Goal: Find specific page/section: Find specific page/section

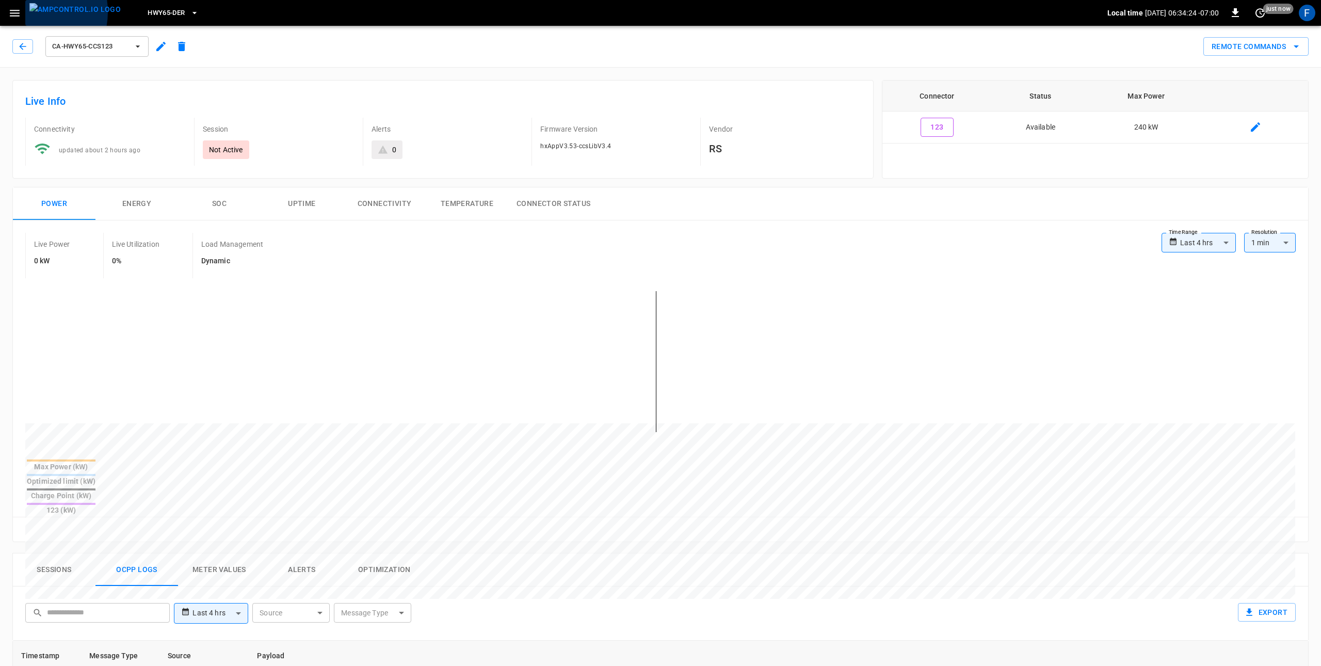
click at [29, 12] on img "menu" at bounding box center [74, 9] width 91 height 13
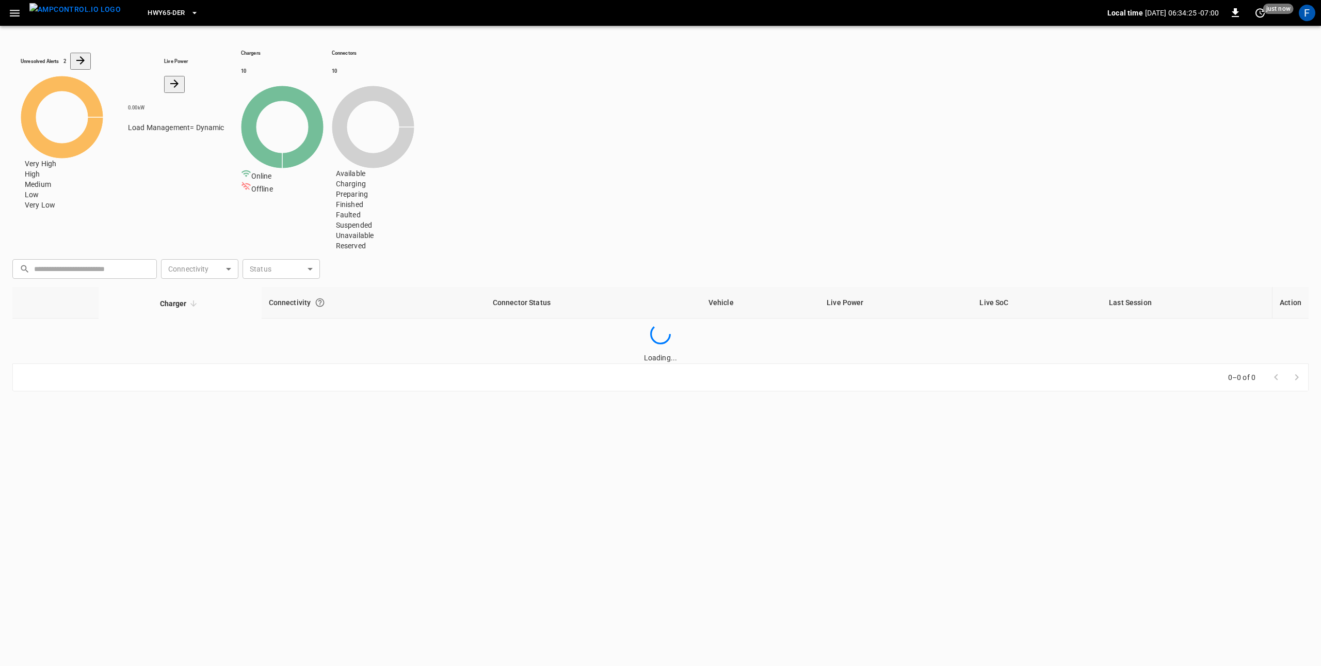
click at [21, 14] on icon "button" at bounding box center [14, 13] width 13 height 13
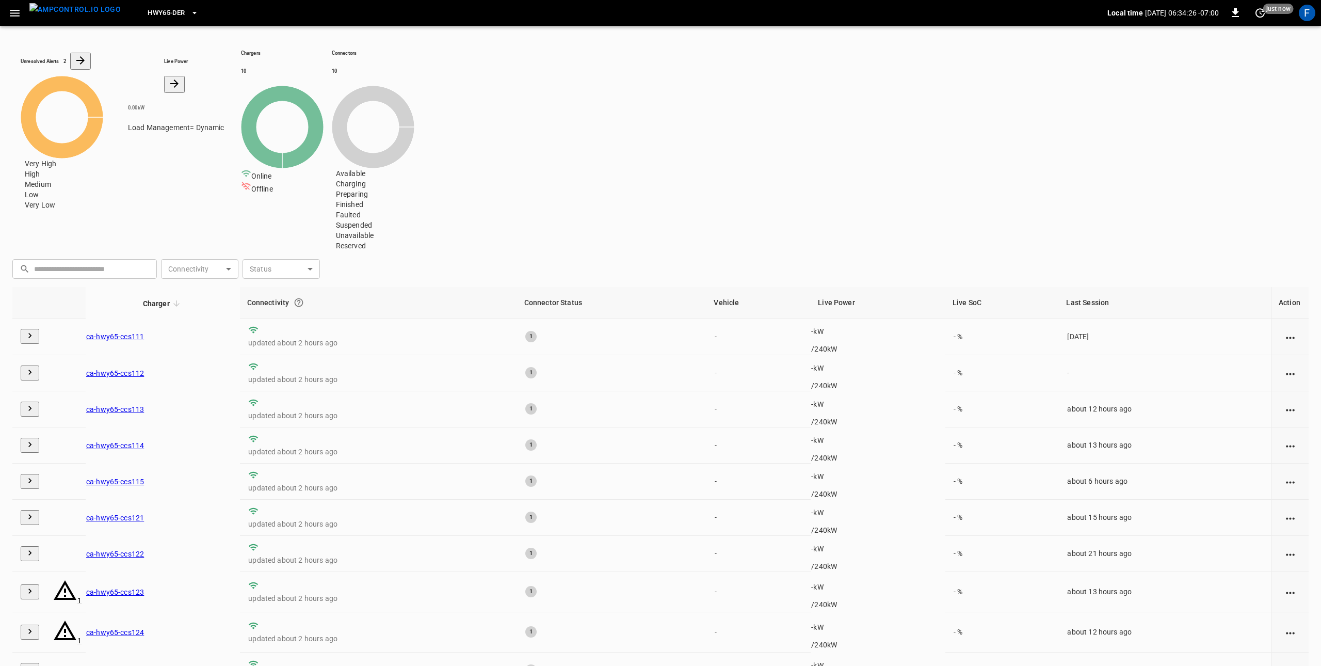
drag, startPoint x: 22, startPoint y: 19, endPoint x: 323, endPoint y: 0, distance: 302.4
click at [22, 18] on button "button" at bounding box center [14, 13] width 21 height 19
click at [1305, 14] on div "F" at bounding box center [1307, 13] width 17 height 17
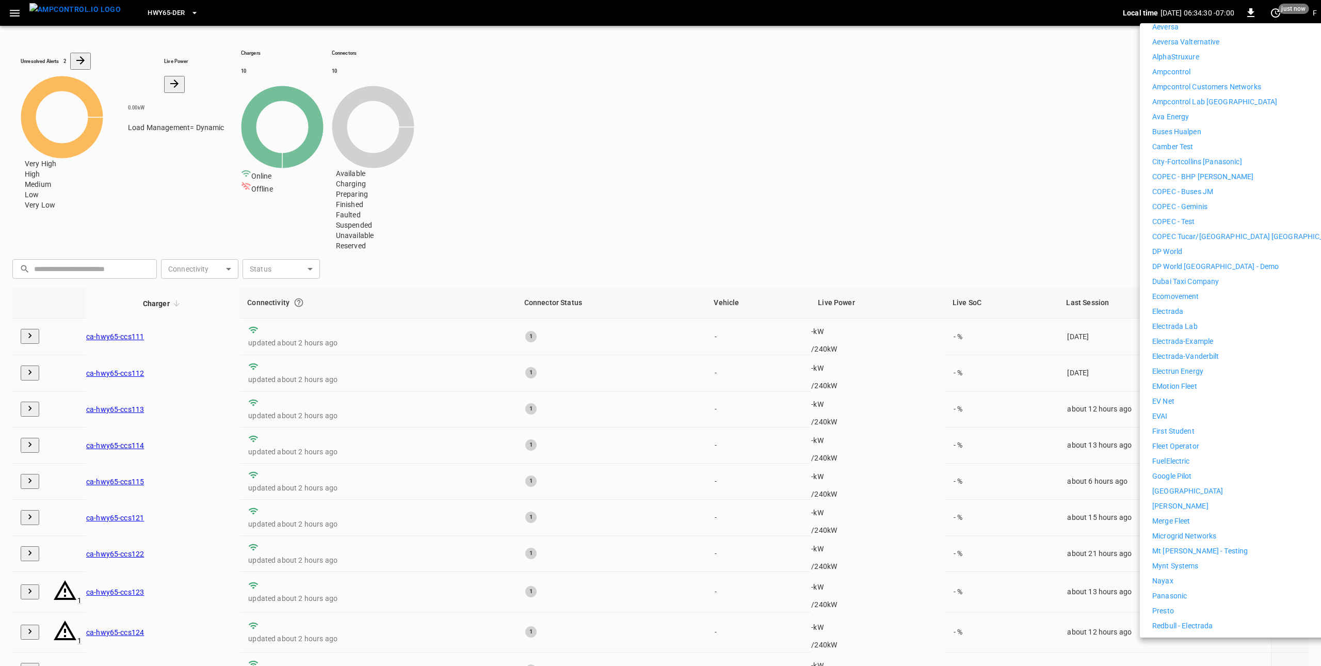
scroll to position [227, 0]
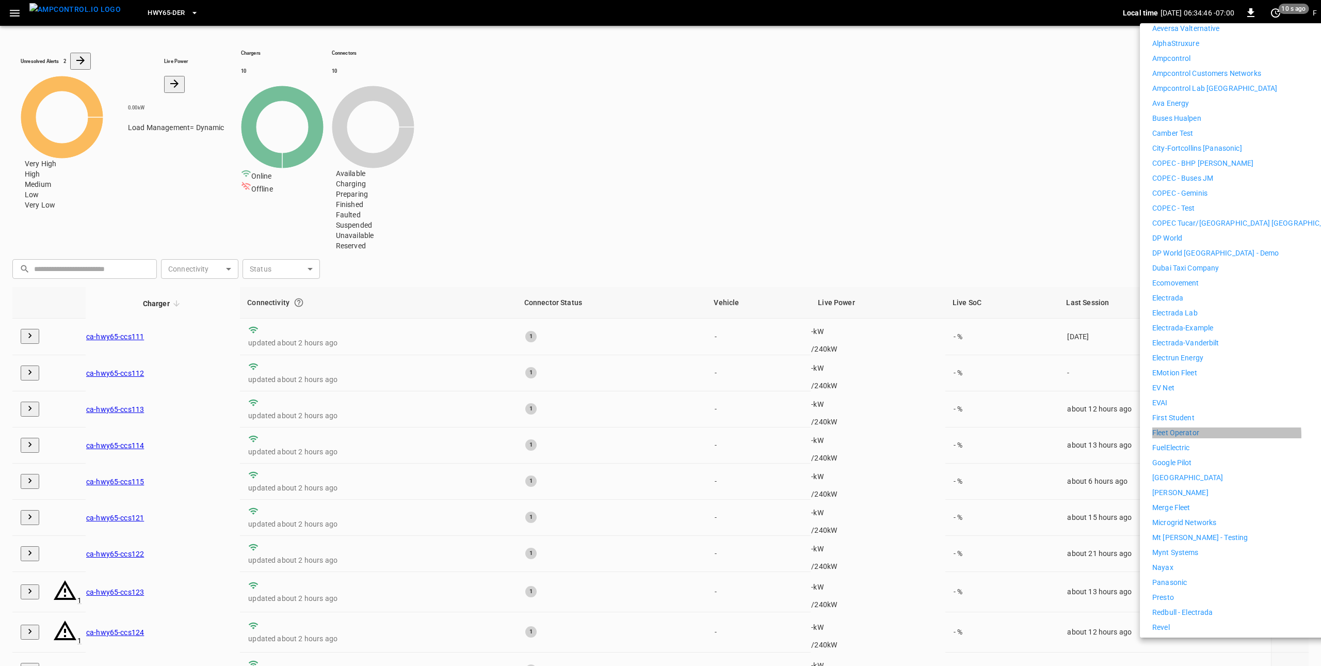
click at [1208, 428] on li "Fleet Operator" at bounding box center [1247, 432] width 190 height 11
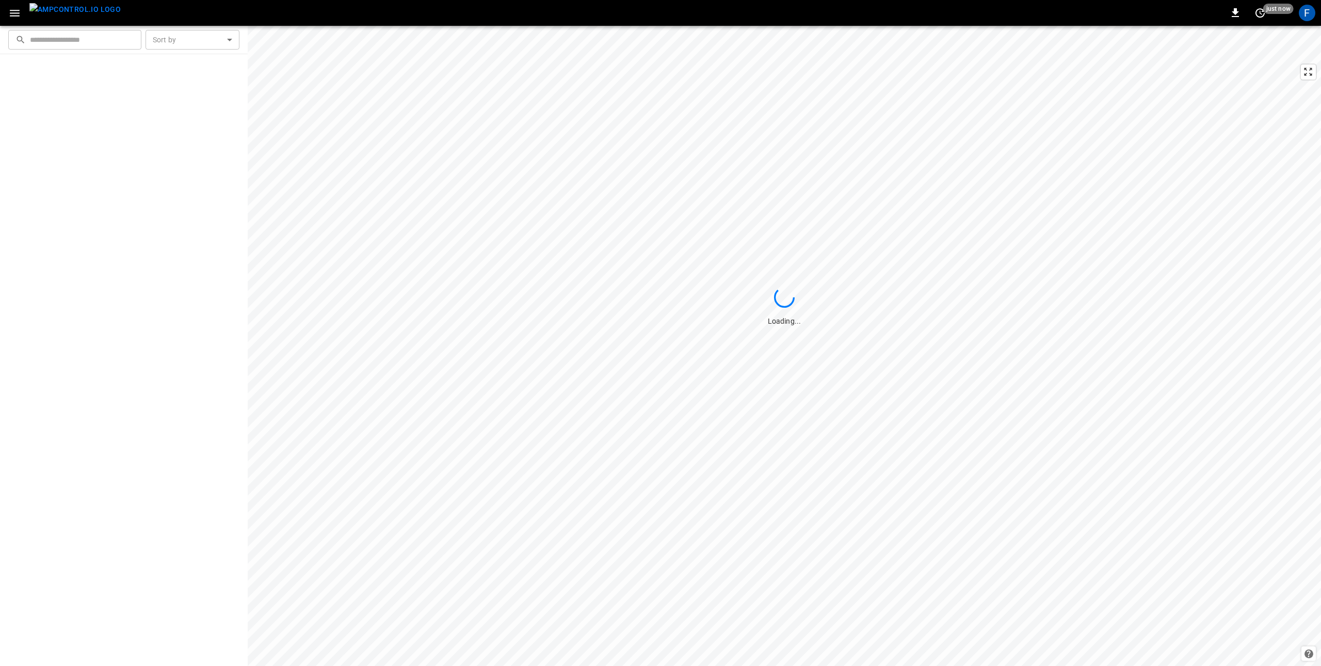
click at [19, 11] on icon "button" at bounding box center [14, 13] width 13 height 13
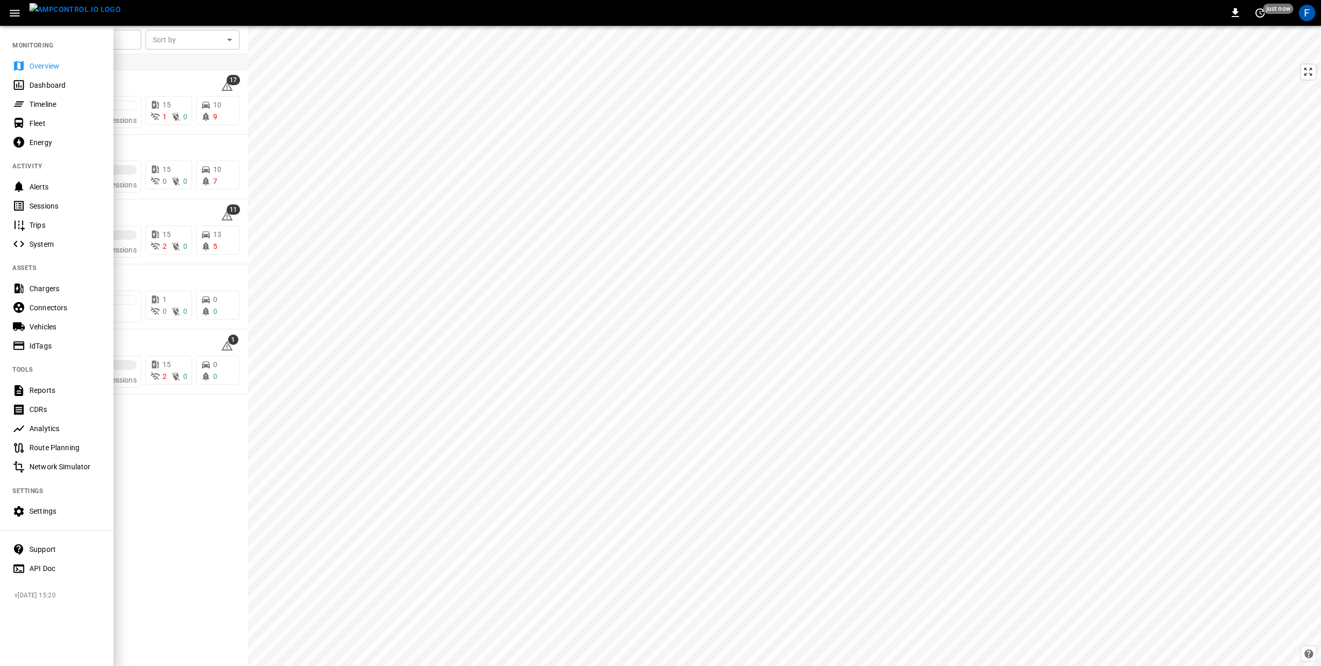
click at [42, 105] on div "Timeline" at bounding box center [65, 104] width 72 height 10
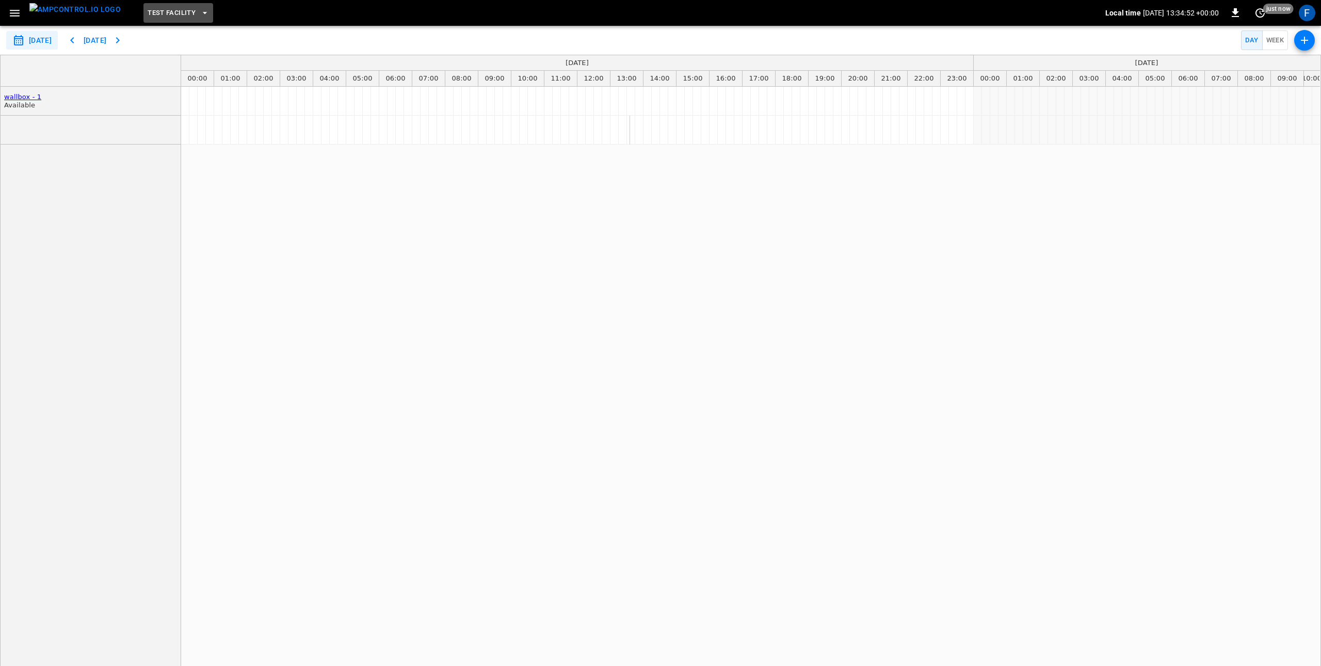
click at [148, 13] on span "Test Facility" at bounding box center [172, 13] width 48 height 12
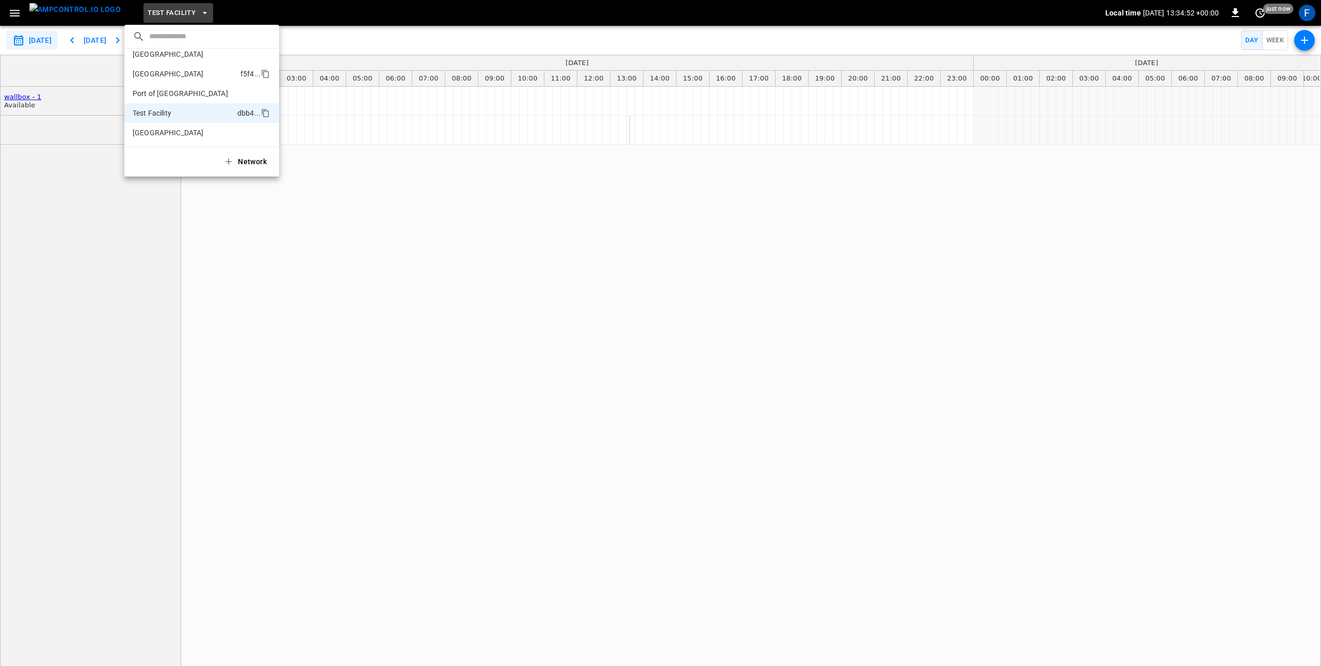
click at [151, 80] on li "Port of Barcelona f5f4 ..." at bounding box center [201, 74] width 155 height 20
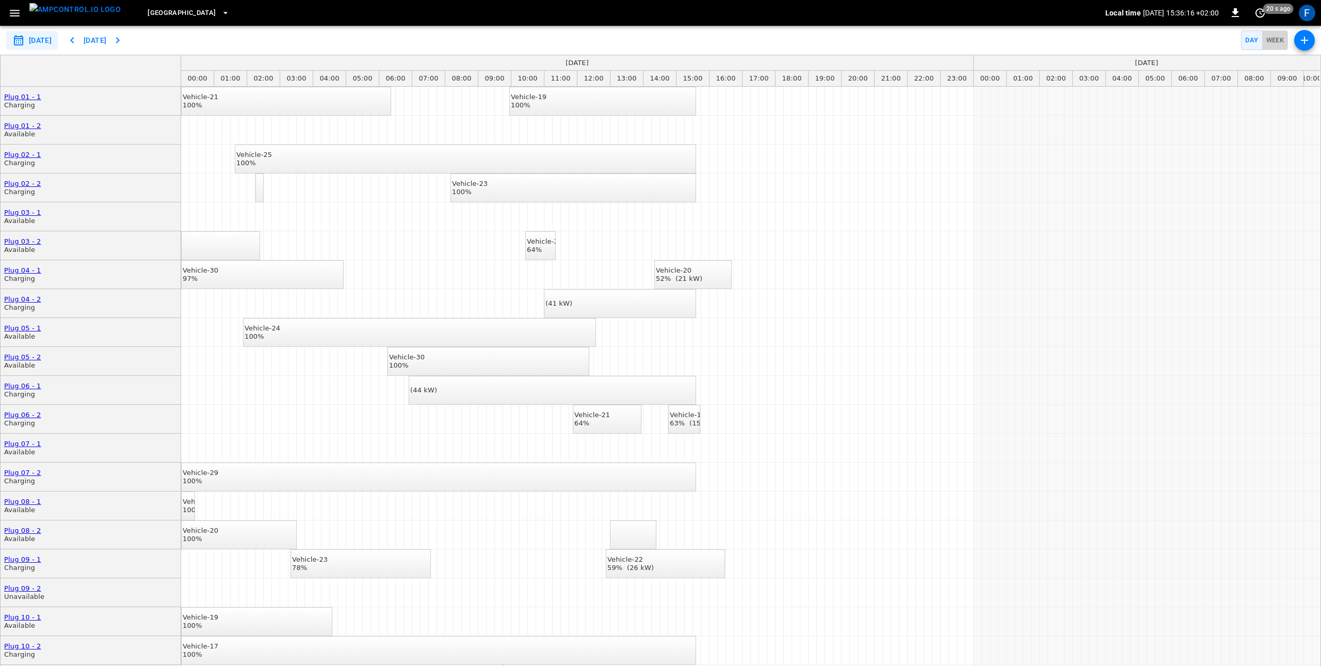
click at [1270, 42] on button "Week" at bounding box center [1275, 40] width 26 height 20
type input "**********"
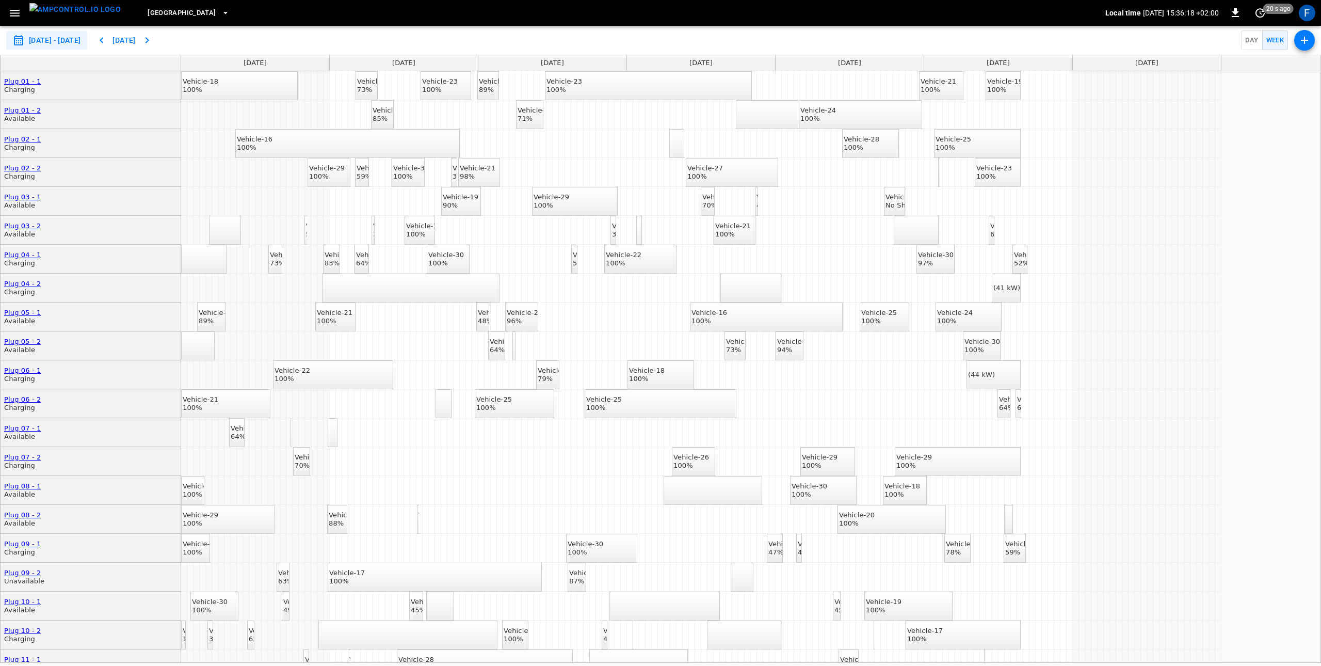
type button "true"
